Goal: Navigation & Orientation: Find specific page/section

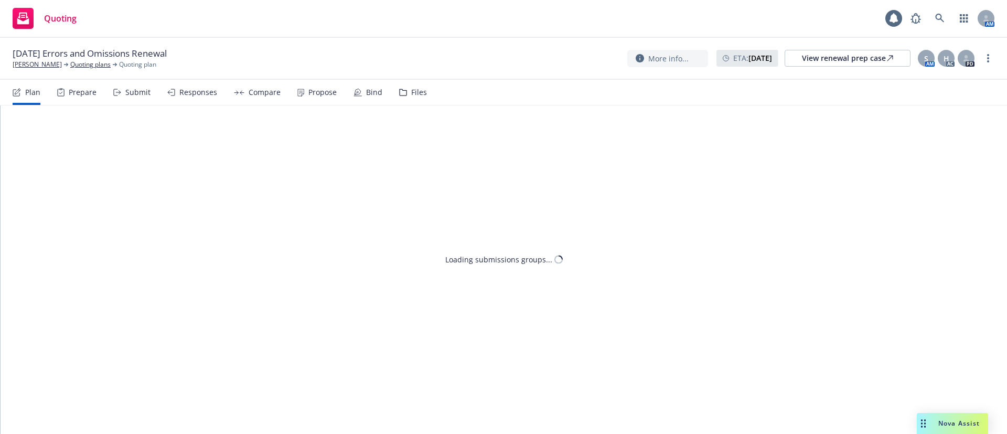
click at [300, 95] on icon at bounding box center [300, 93] width 7 height 8
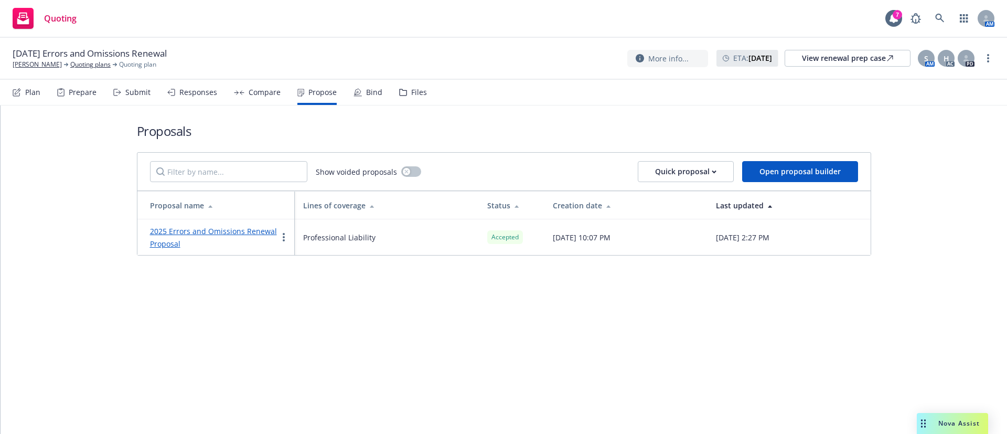
click at [228, 229] on link "2025 Errors and Omissions Renewal Proposal" at bounding box center [213, 237] width 127 height 23
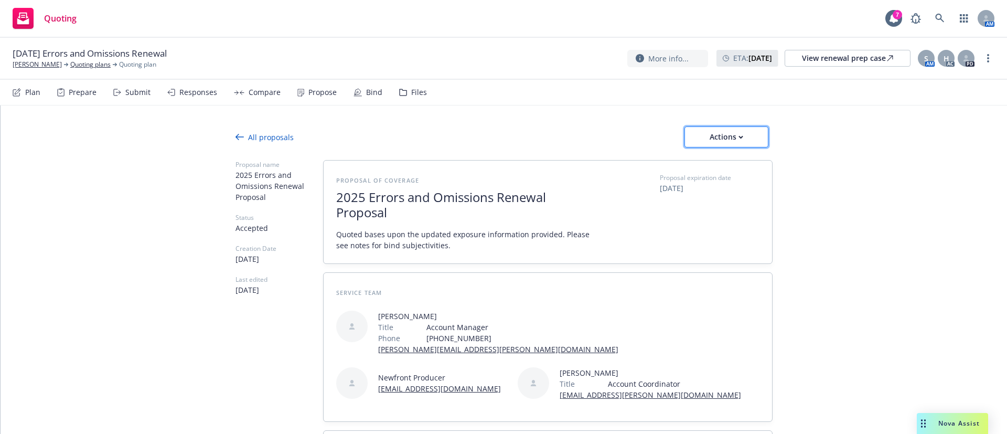
click at [720, 139] on div "Actions" at bounding box center [726, 137] width 49 height 20
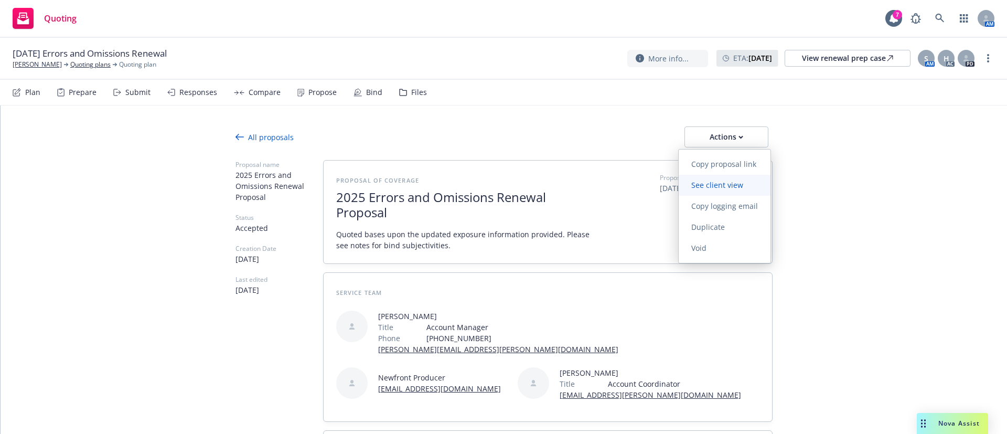
click at [716, 180] on span "See client view" at bounding box center [717, 185] width 77 height 10
type textarea "x"
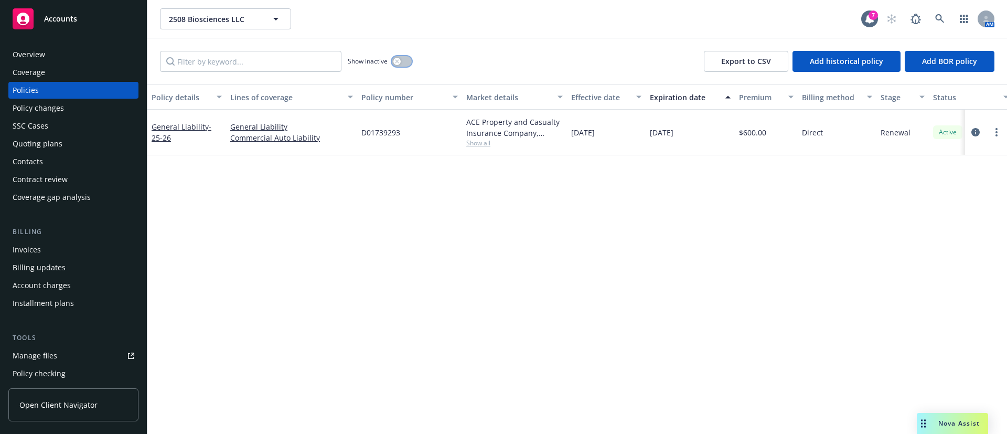
click at [402, 65] on button "button" at bounding box center [402, 61] width 20 height 10
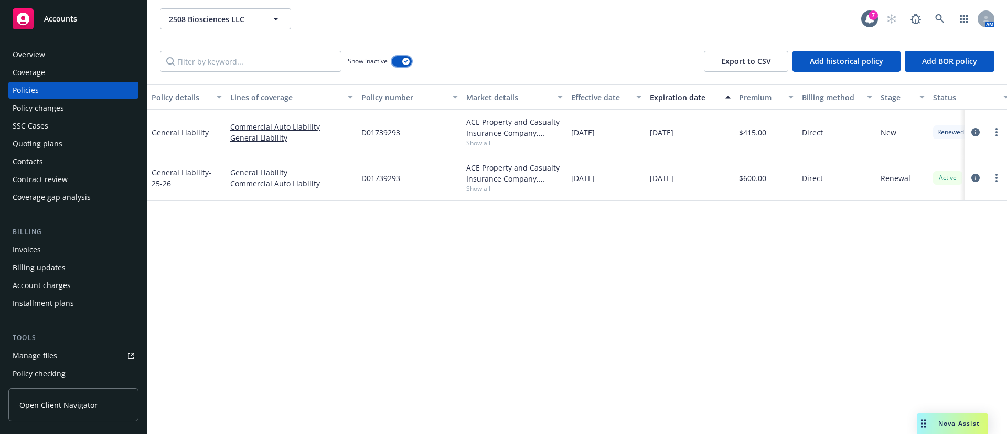
click at [402, 65] on button "button" at bounding box center [402, 61] width 20 height 10
